Goal: Task Accomplishment & Management: Complete application form

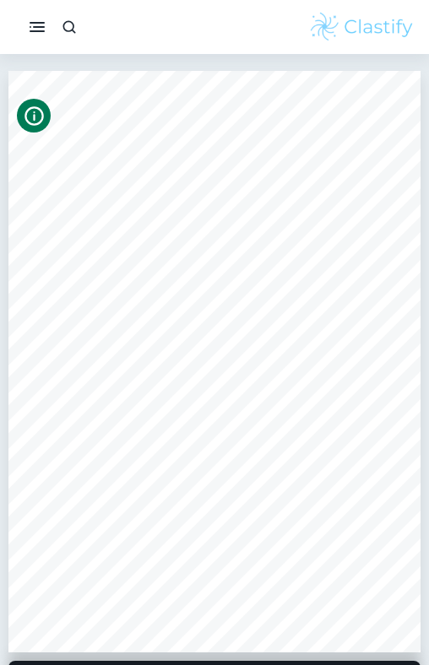
click at [37, 117] on icon "Info" at bounding box center [34, 116] width 23 height 23
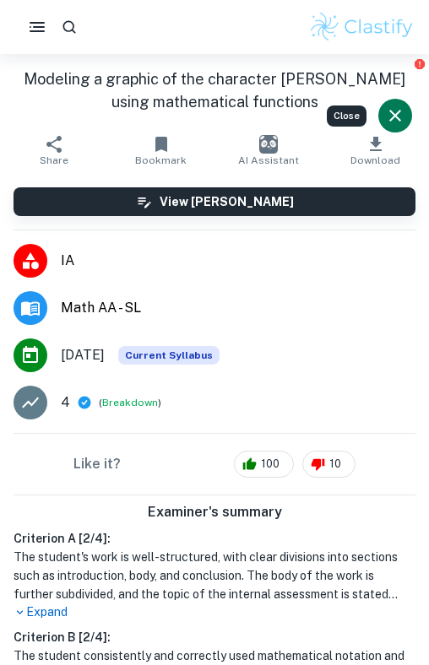
click at [30, 603] on p "Expand" at bounding box center [215, 612] width 402 height 18
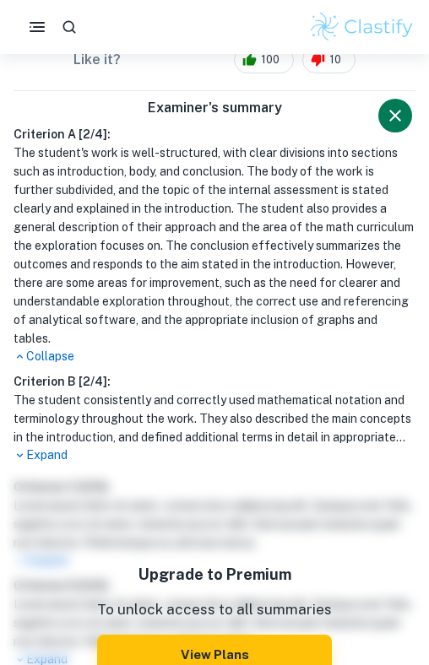
scroll to position [407, 0]
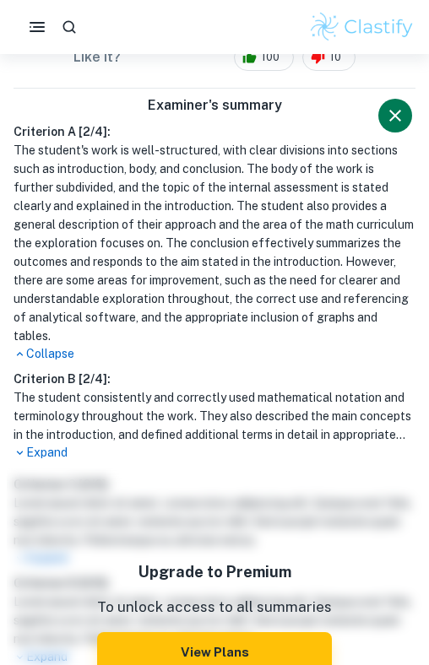
click at [58, 444] on p "Expand" at bounding box center [215, 453] width 402 height 18
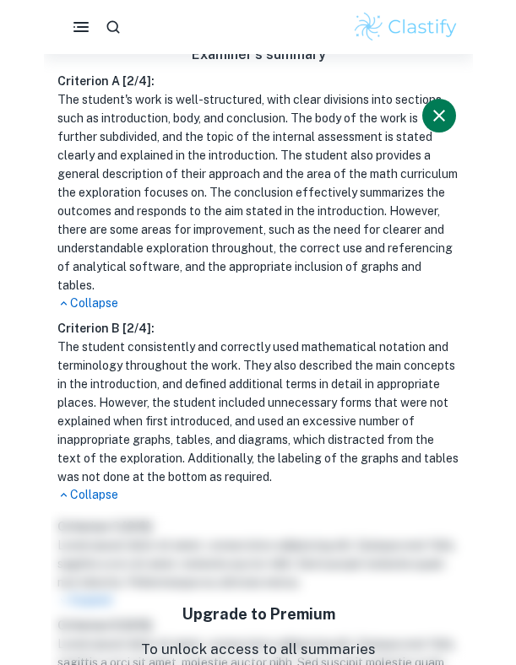
scroll to position [465, 0]
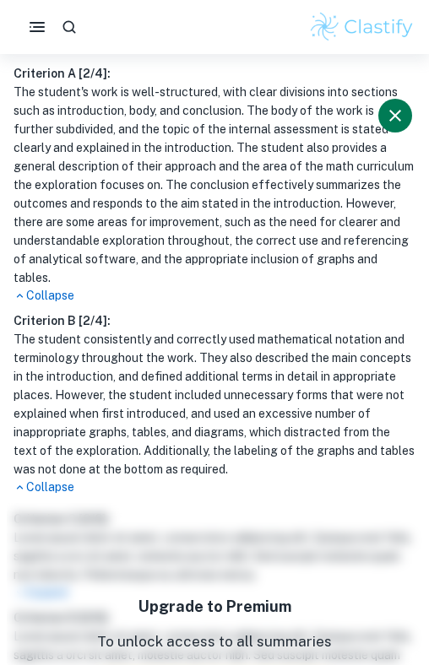
drag, startPoint x: 141, startPoint y: 342, endPoint x: 151, endPoint y: 348, distance: 11.7
click at [150, 347] on h1 "The student consistently and correctly used mathematical notation and terminolo…" at bounding box center [215, 404] width 402 height 149
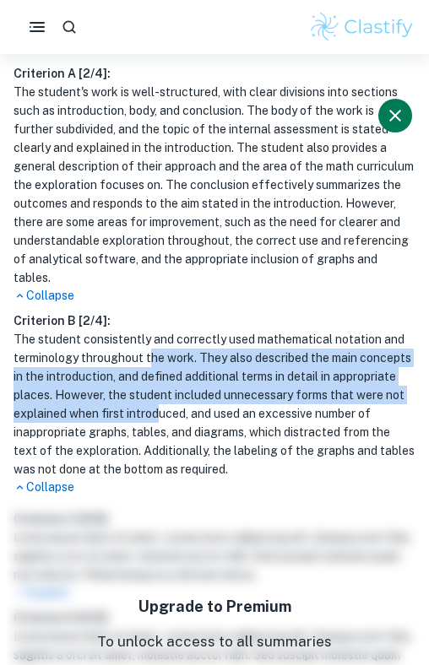
drag, startPoint x: 151, startPoint y: 348, endPoint x: 158, endPoint y: 390, distance: 42.7
click at [158, 390] on h1 "The student consistently and correctly used mathematical notation and terminolo…" at bounding box center [215, 404] width 402 height 149
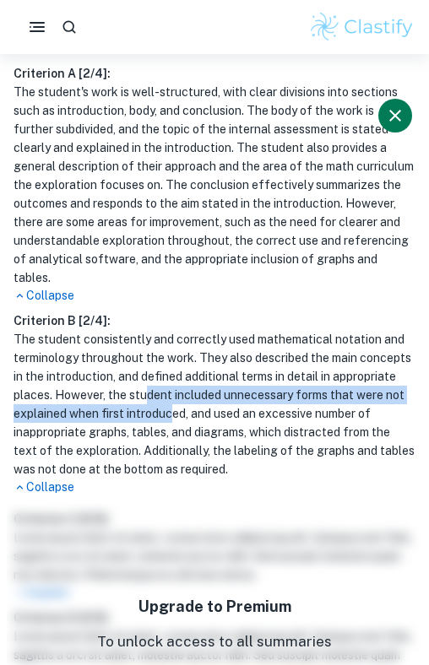
drag, startPoint x: 149, startPoint y: 378, endPoint x: 174, endPoint y: 402, distance: 34.6
click at [175, 402] on h1 "The student consistently and correctly used mathematical notation and terminolo…" at bounding box center [215, 404] width 402 height 149
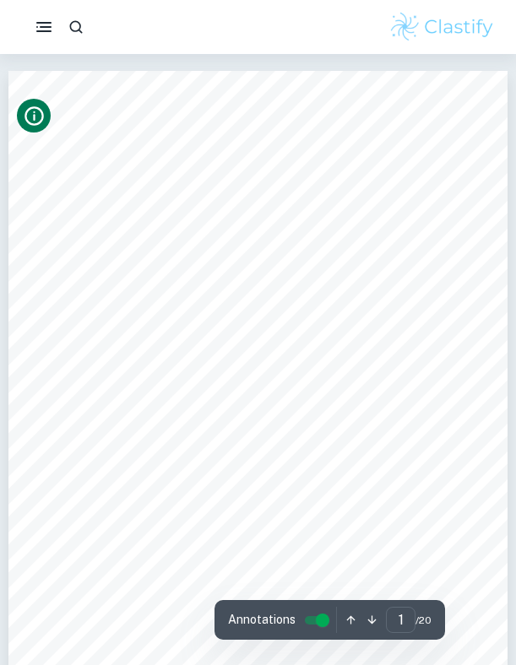
click at [367, 615] on icon "button" at bounding box center [371, 620] width 13 height 13
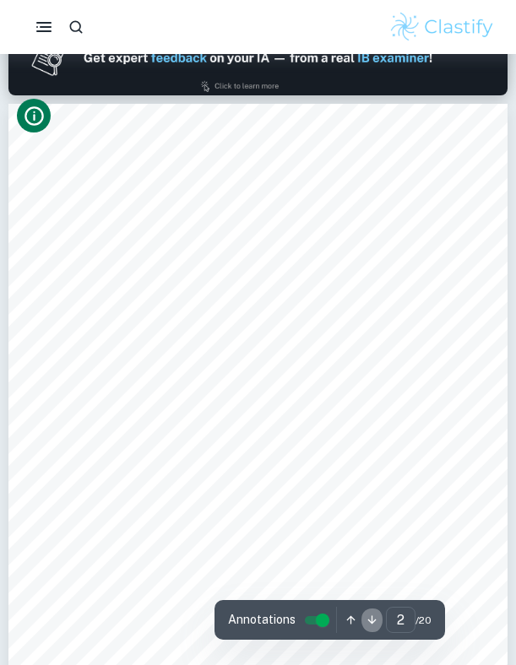
click at [367, 615] on icon "button" at bounding box center [371, 620] width 13 height 13
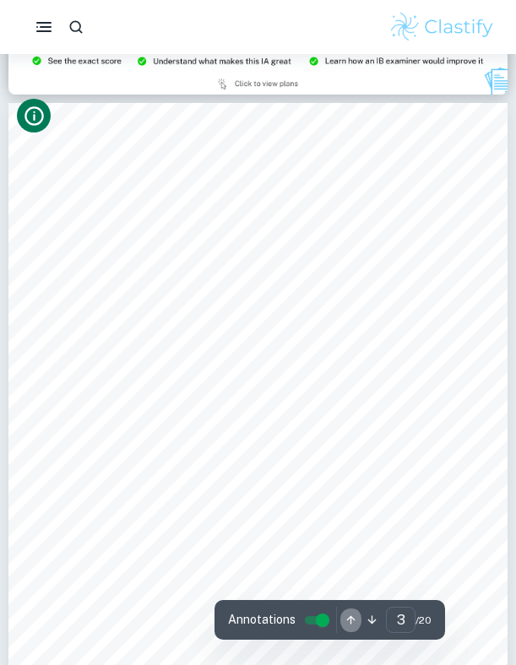
click at [347, 615] on icon "button" at bounding box center [350, 620] width 13 height 13
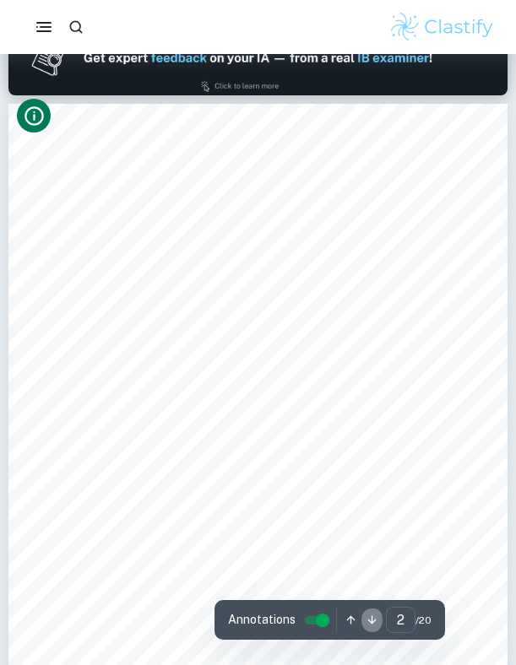
click at [378, 622] on button "button" at bounding box center [371, 620] width 21 height 26
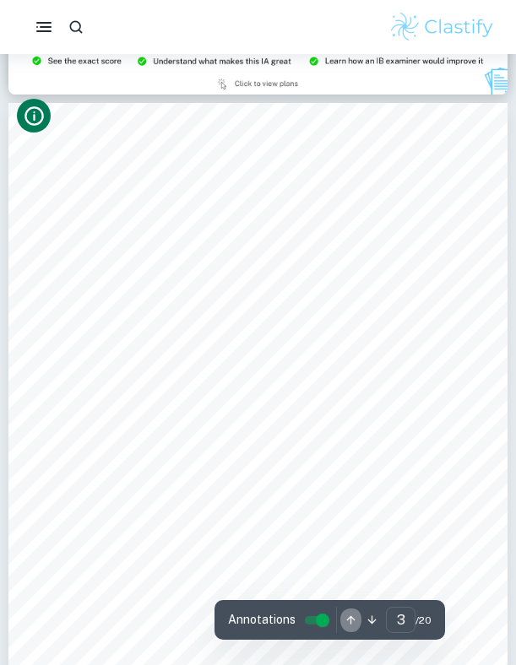
click at [349, 624] on icon "button" at bounding box center [351, 620] width 8 height 8
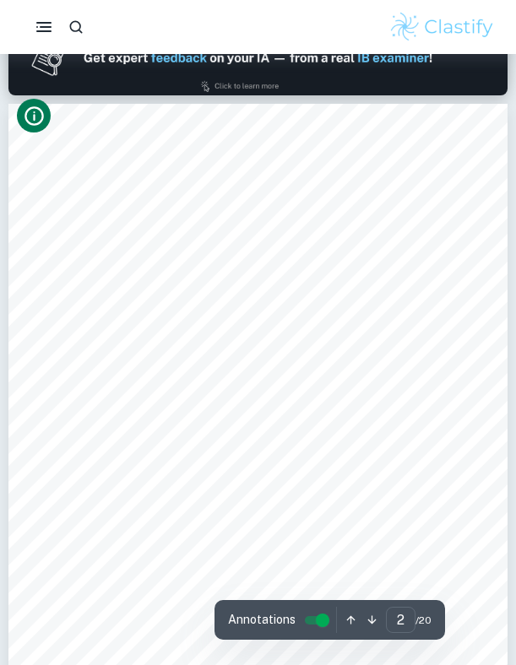
click at [368, 620] on icon "button" at bounding box center [372, 620] width 8 height 8
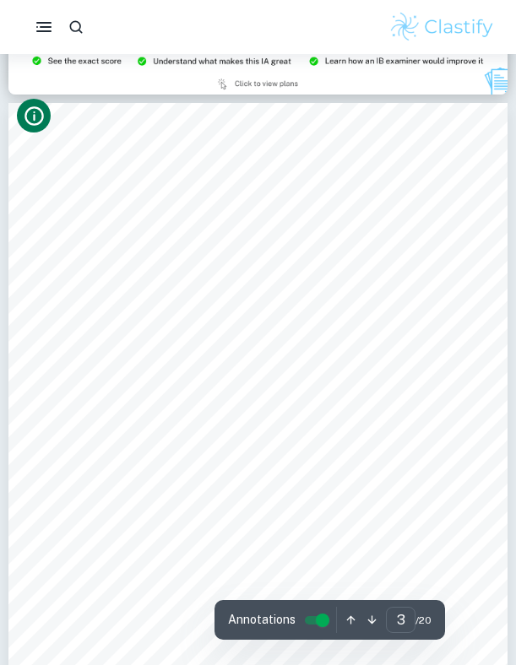
click at [346, 617] on icon "button" at bounding box center [350, 620] width 13 height 13
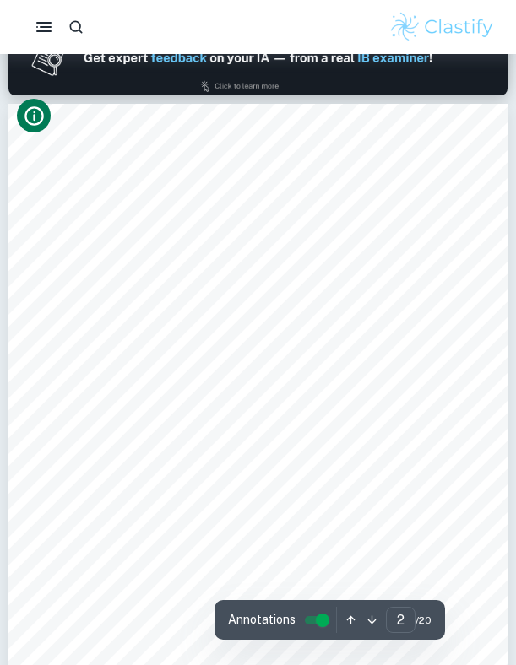
click at [373, 624] on icon "button" at bounding box center [371, 620] width 13 height 13
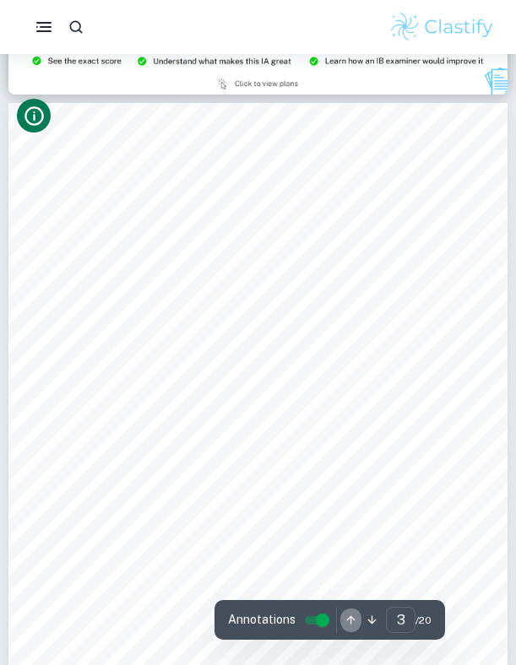
click at [344, 623] on icon "button" at bounding box center [350, 620] width 13 height 13
type input "2"
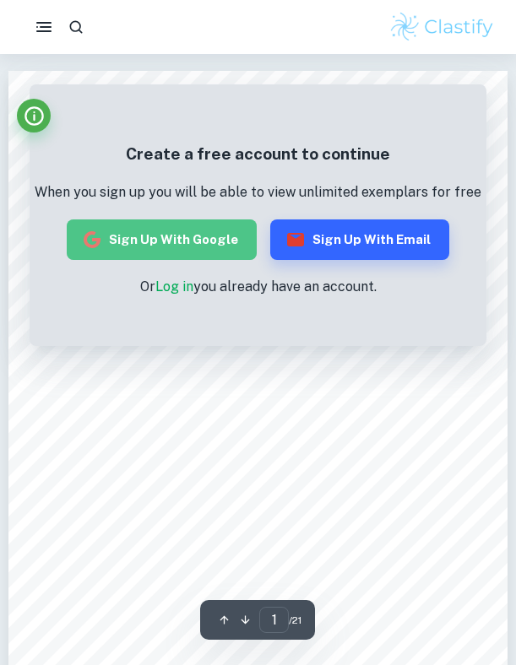
click at [190, 252] on button "Sign up with Google" at bounding box center [162, 239] width 190 height 41
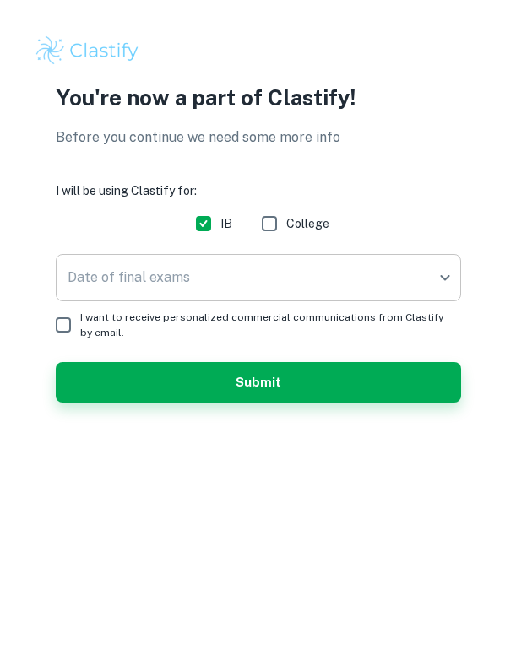
click at [241, 274] on body "We value your privacy We use cookies to enhance your browsing experience, serve…" at bounding box center [258, 332] width 516 height 665
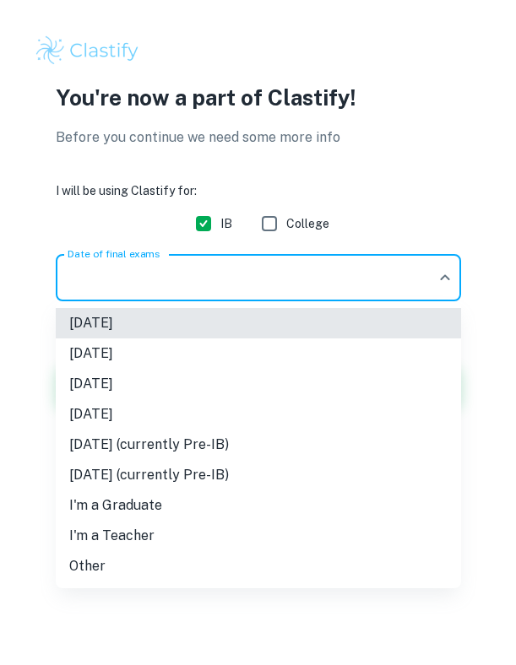
click at [188, 388] on li "May 2026" at bounding box center [258, 384] width 405 height 30
type input "M26"
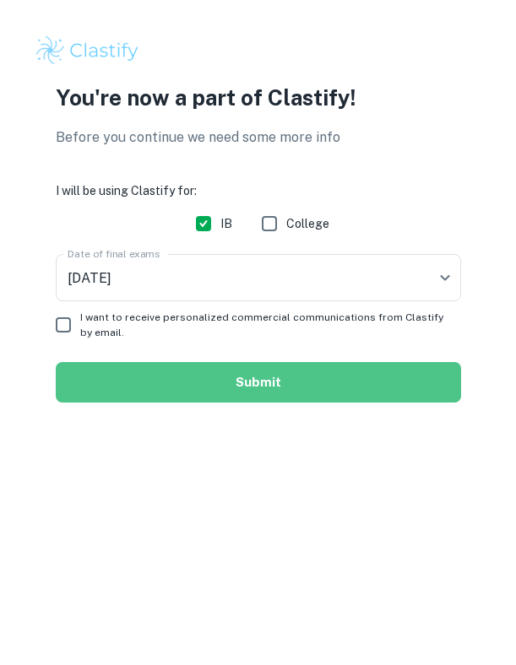
click at [205, 388] on button "Submit" at bounding box center [258, 382] width 405 height 41
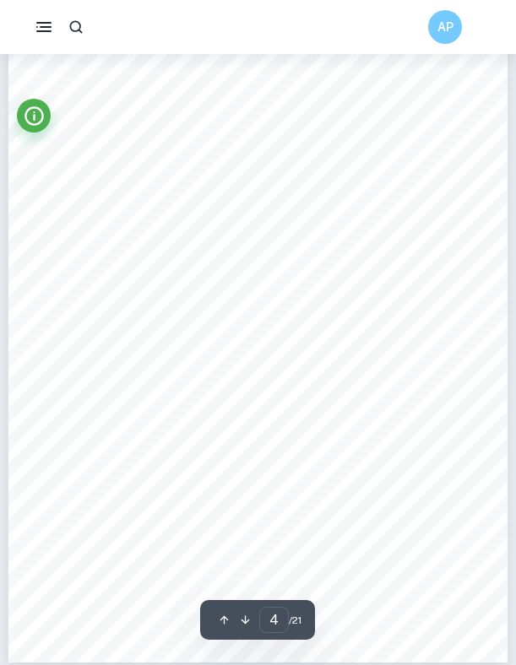
scroll to position [2190, 0]
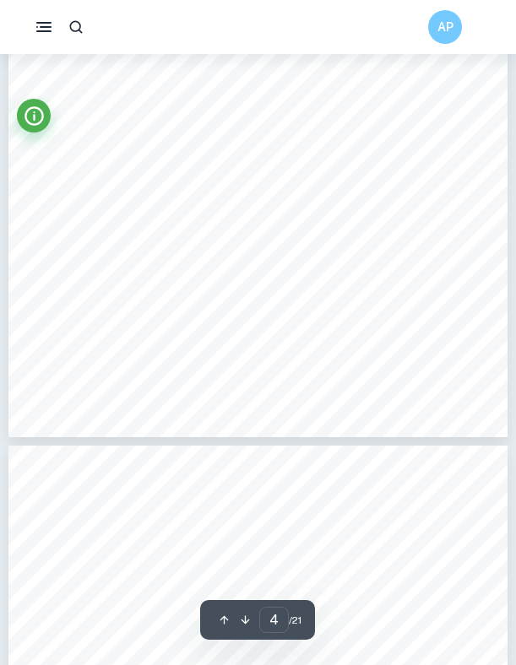
type input "5"
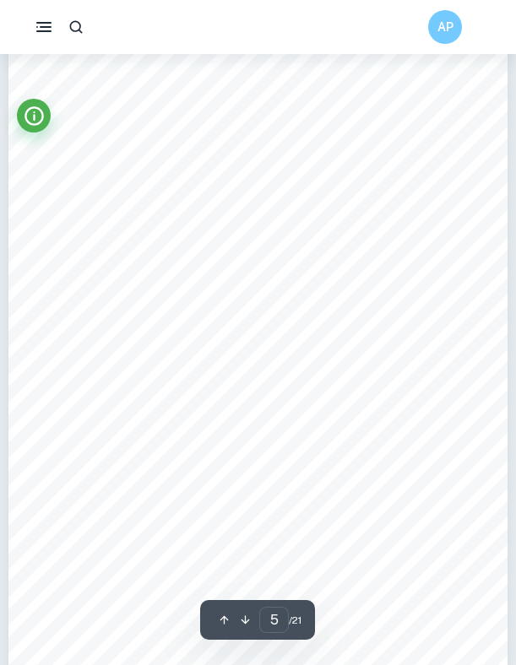
scroll to position [2772, 0]
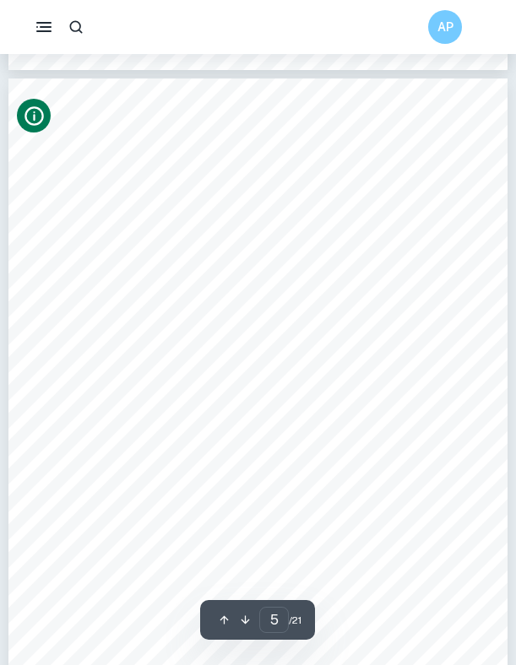
click at [23, 114] on icon "Info" at bounding box center [34, 116] width 23 height 23
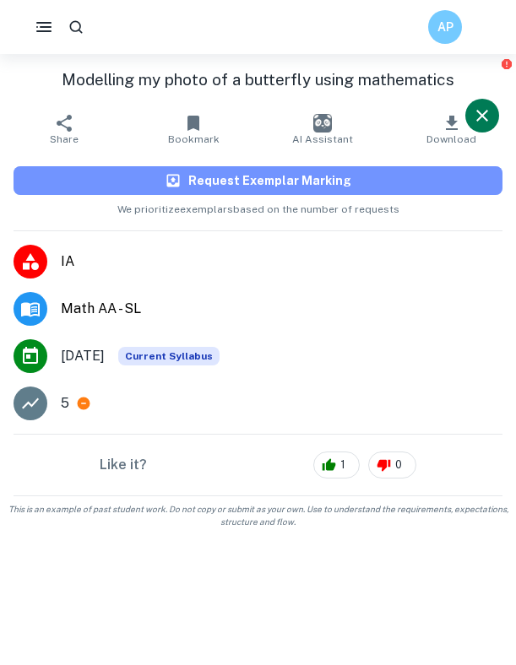
click at [160, 179] on button "Request Exemplar Marking" at bounding box center [258, 180] width 489 height 29
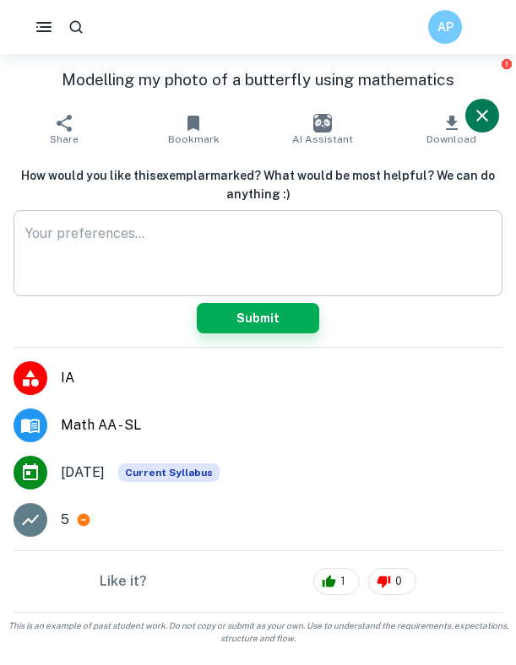
click at [157, 284] on div "x ​" at bounding box center [258, 253] width 489 height 86
click at [483, 127] on button "Close" at bounding box center [482, 116] width 34 height 34
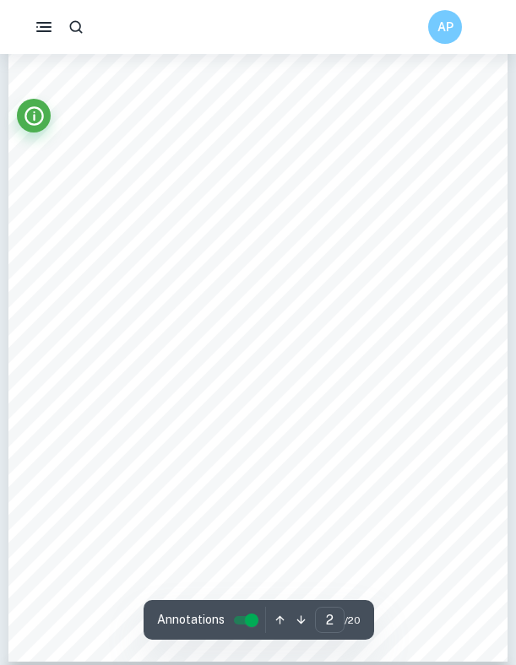
scroll to position [901, 0]
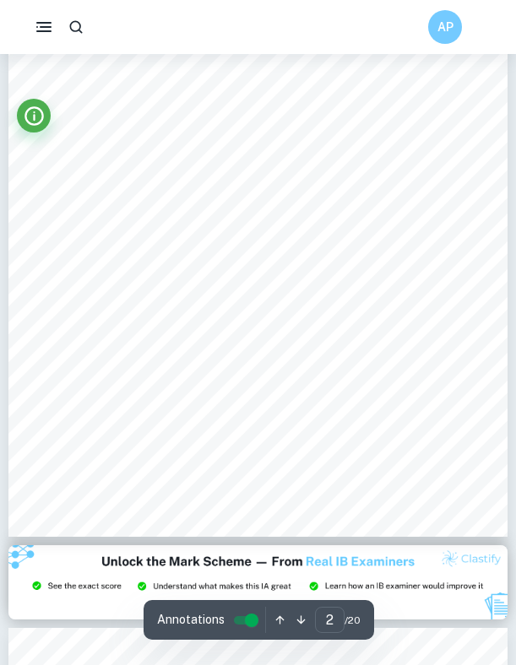
type input "3"
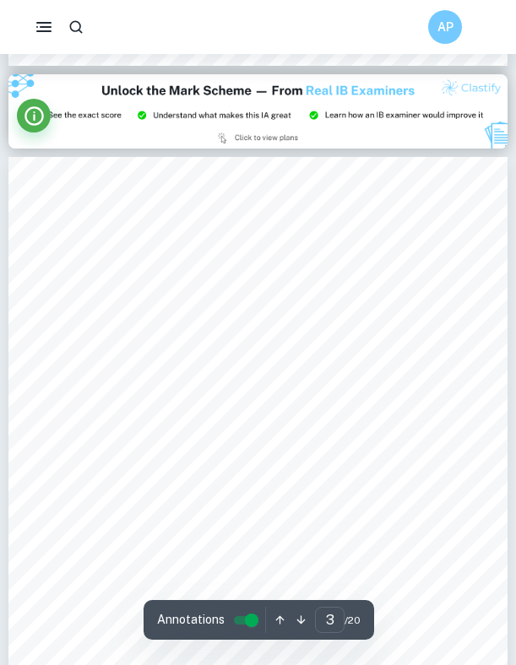
scroll to position [1519, 0]
